Goal: Transaction & Acquisition: Purchase product/service

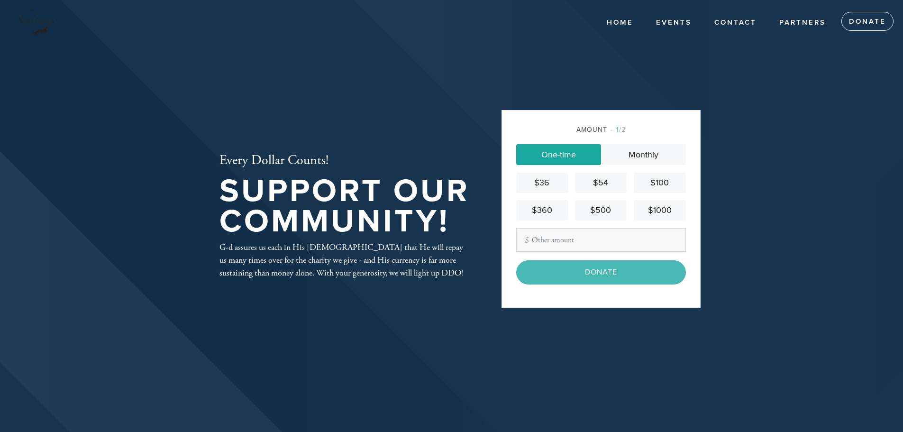
type input "4"
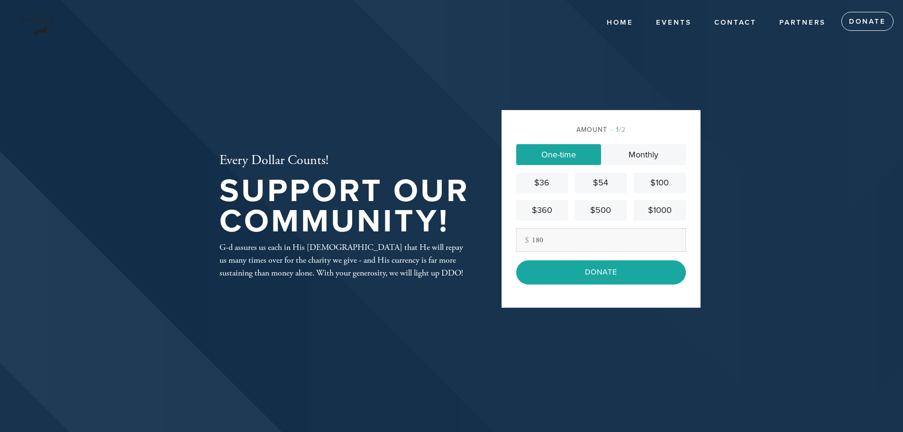
type input "180"
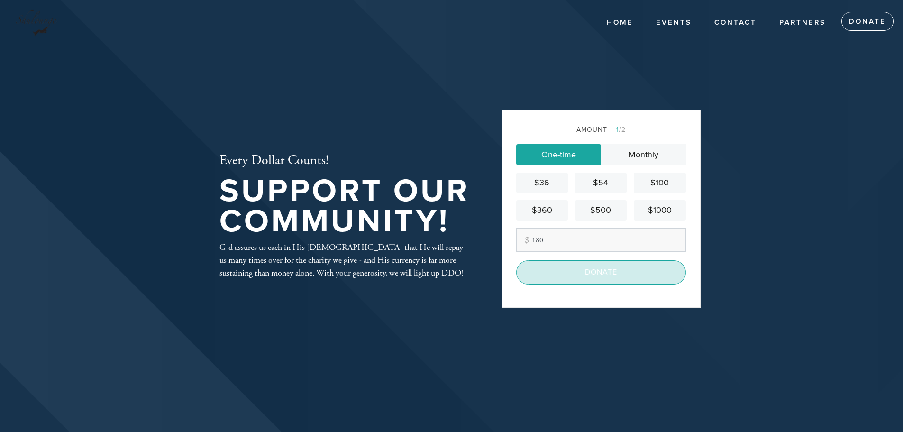
click at [618, 273] on input "Donate" at bounding box center [601, 272] width 170 height 24
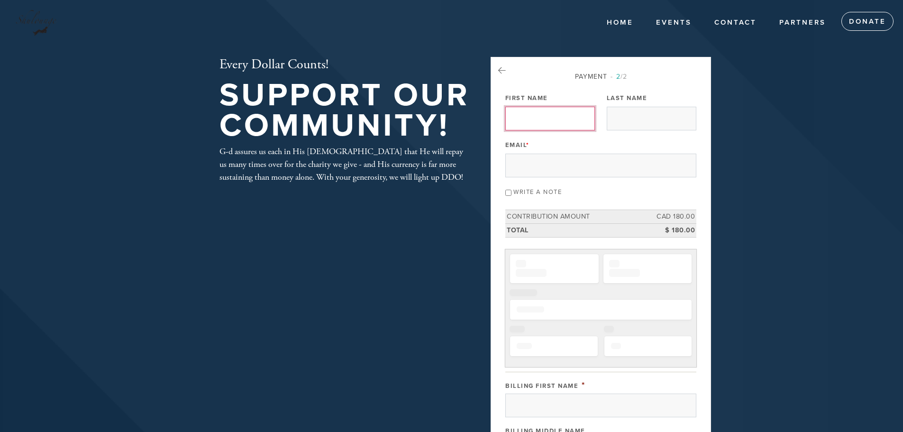
click at [556, 120] on input "First Name" at bounding box center [550, 119] width 90 height 24
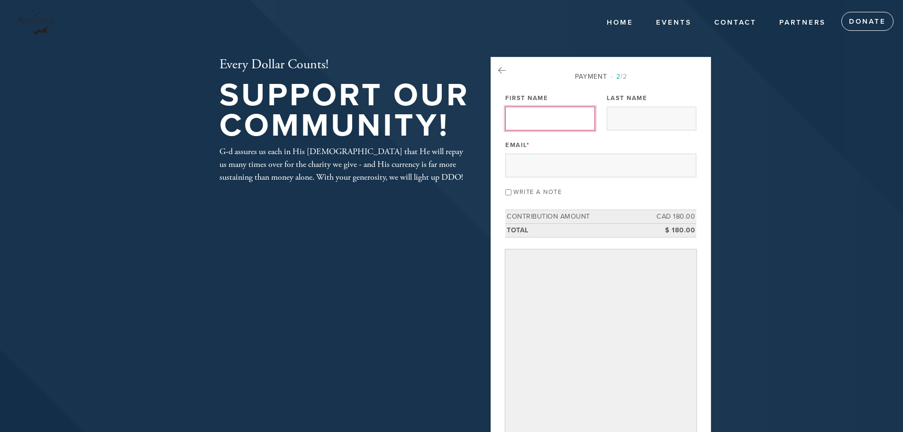
click at [559, 114] on input "First Name" at bounding box center [550, 119] width 90 height 24
type input "David"
type input "Aronoff"
type input "david.aronoff3@gmail.com"
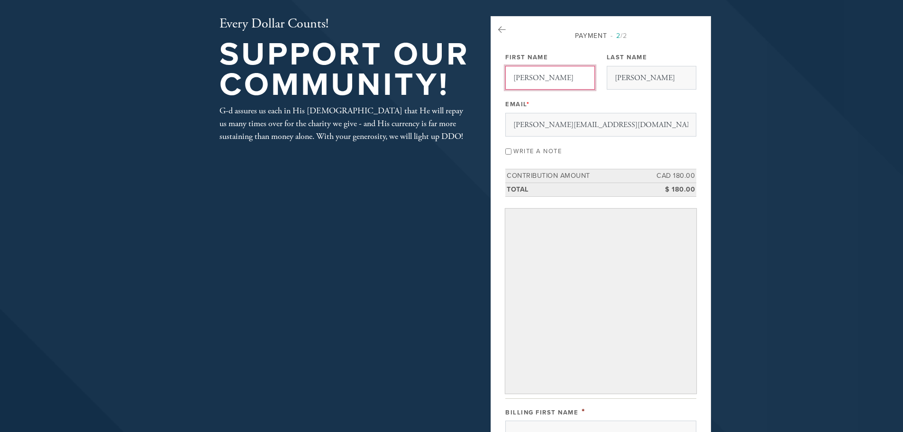
scroll to position [95, 0]
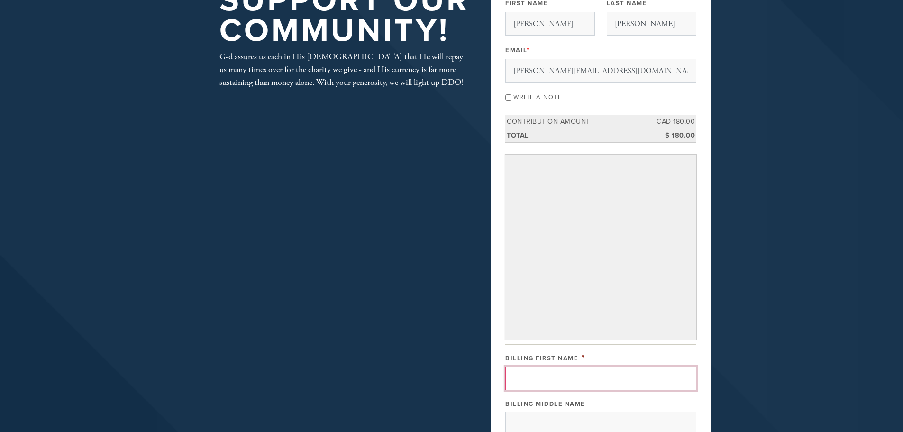
click at [594, 385] on input "Billing First Name" at bounding box center [600, 378] width 191 height 24
type input "David"
type input "Aronoff"
type input "201-5680 Avenue Rembrandt"
type input "Cote-St-Luc"
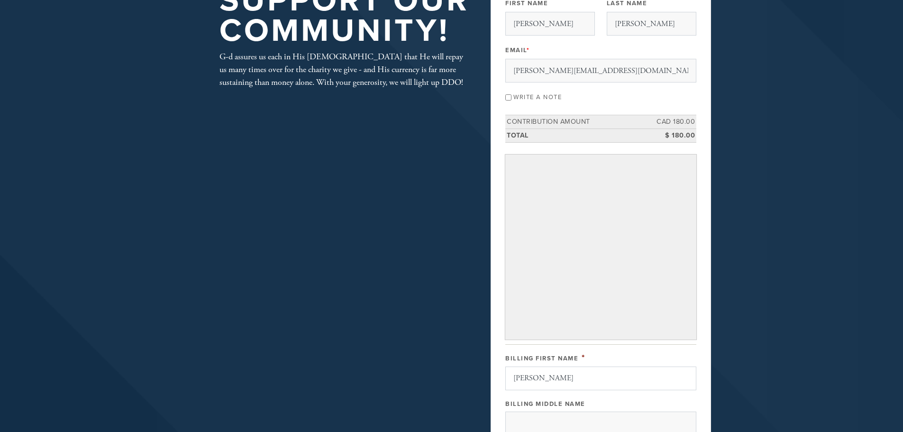
type input "Canada"
type input "Quebec"
type input "H4W3G3"
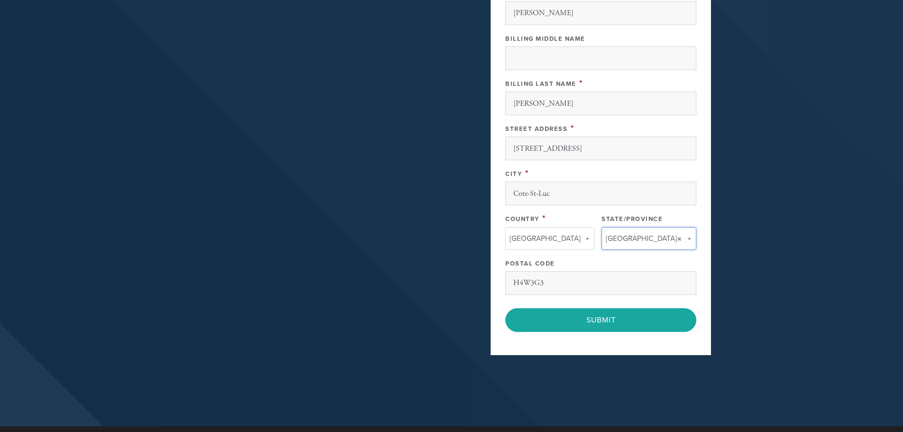
type input "Quebec"
type input "Canada"
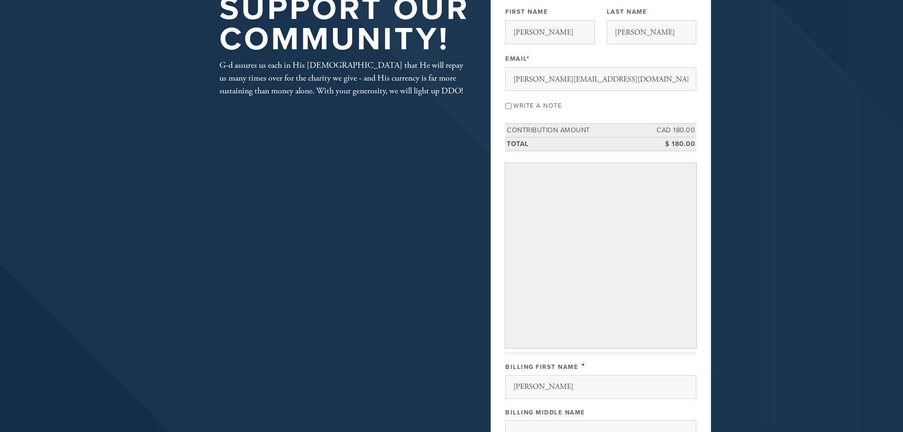
scroll to position [81, 0]
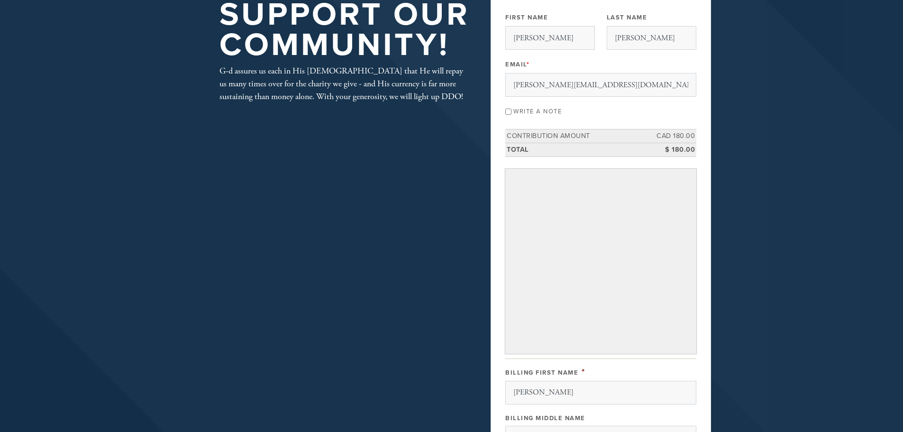
click at [805, 187] on header "Home Events Contact Partners Donate Every Dollar Counts! Support our Community!…" at bounding box center [451, 362] width 903 height 886
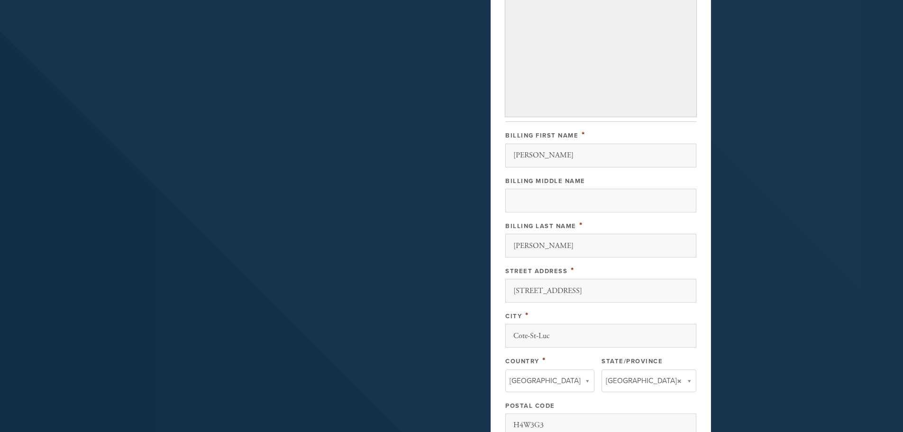
click at [783, 264] on header "Home Events Contact Partners Donate Every Dollar Counts! Support our Community!…" at bounding box center [451, 125] width 903 height 886
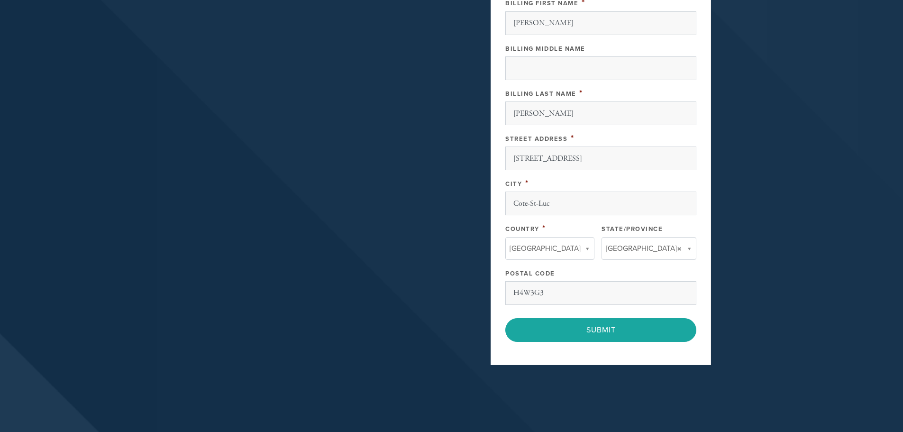
scroll to position [555, 0]
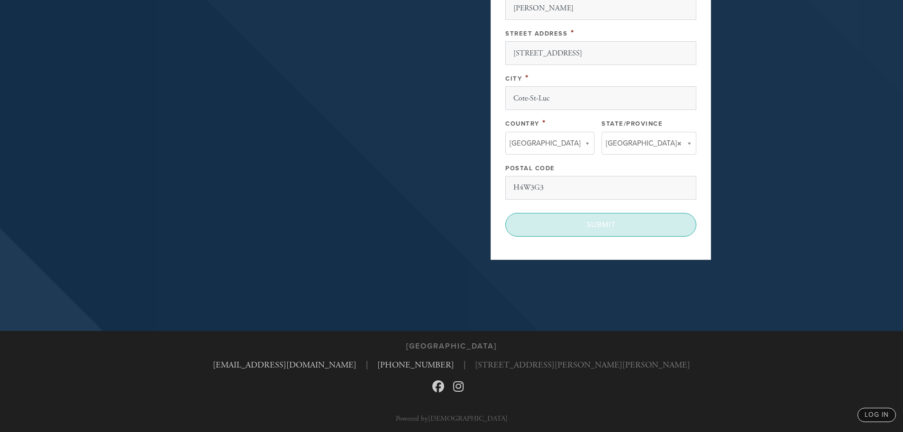
click at [639, 226] on input "Submit" at bounding box center [600, 225] width 191 height 24
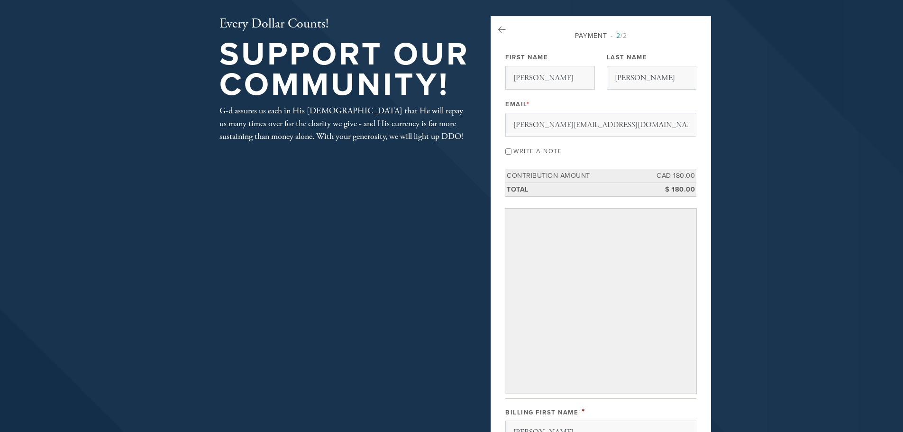
scroll to position [0, 0]
